Goal: Find specific page/section: Find specific page/section

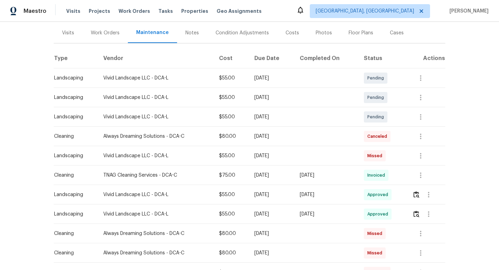
scroll to position [101, 0]
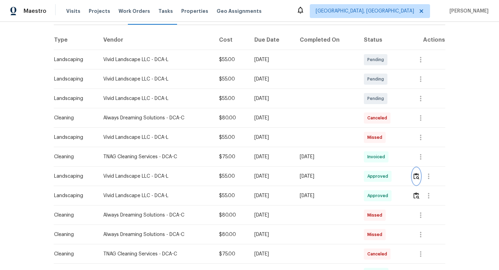
click at [419, 175] on img "button" at bounding box center [416, 176] width 6 height 7
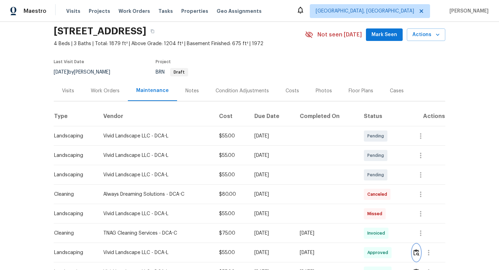
scroll to position [0, 0]
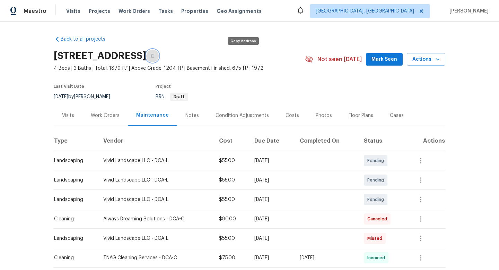
click at [155, 55] on icon "button" at bounding box center [152, 56] width 4 height 4
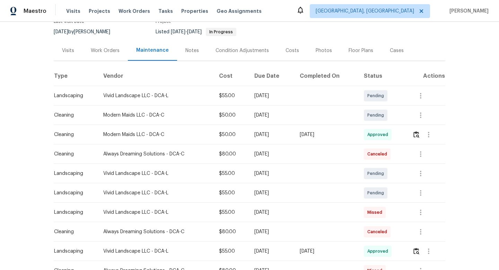
scroll to position [98, 0]
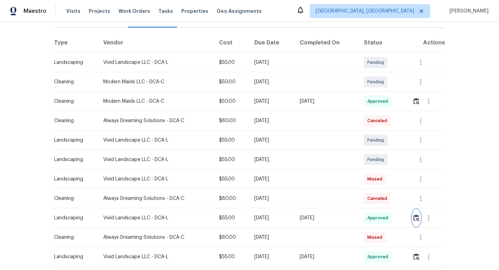
click at [417, 217] on img "button" at bounding box center [416, 217] width 6 height 7
